Goal: Find specific page/section: Find specific page/section

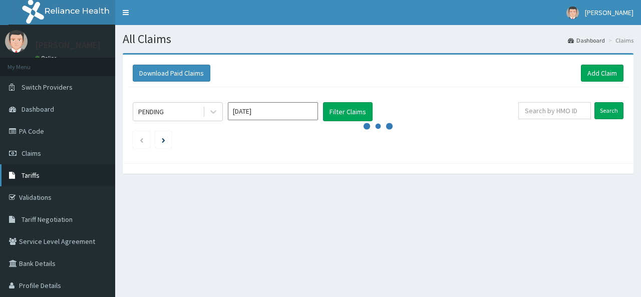
click at [54, 173] on link "Tariffs" at bounding box center [57, 175] width 115 height 22
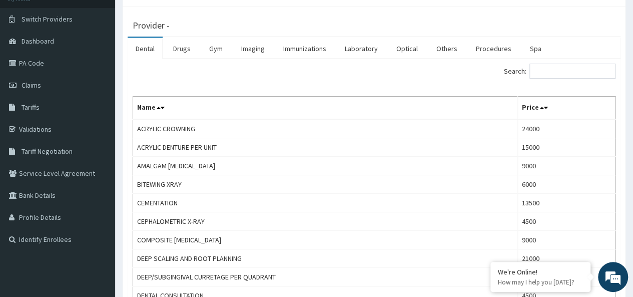
scroll to position [68, 0]
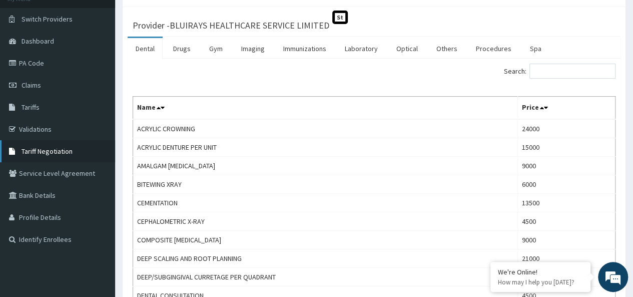
click at [53, 149] on span "Tariff Negotiation" at bounding box center [47, 151] width 51 height 9
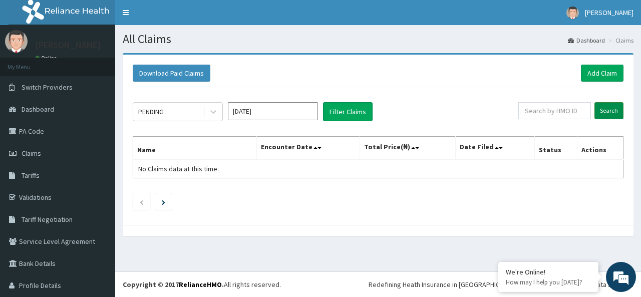
click at [601, 111] on input "Search" at bounding box center [608, 110] width 29 height 17
click at [39, 129] on link "PA Code" at bounding box center [57, 131] width 115 height 22
